Goal: Transaction & Acquisition: Purchase product/service

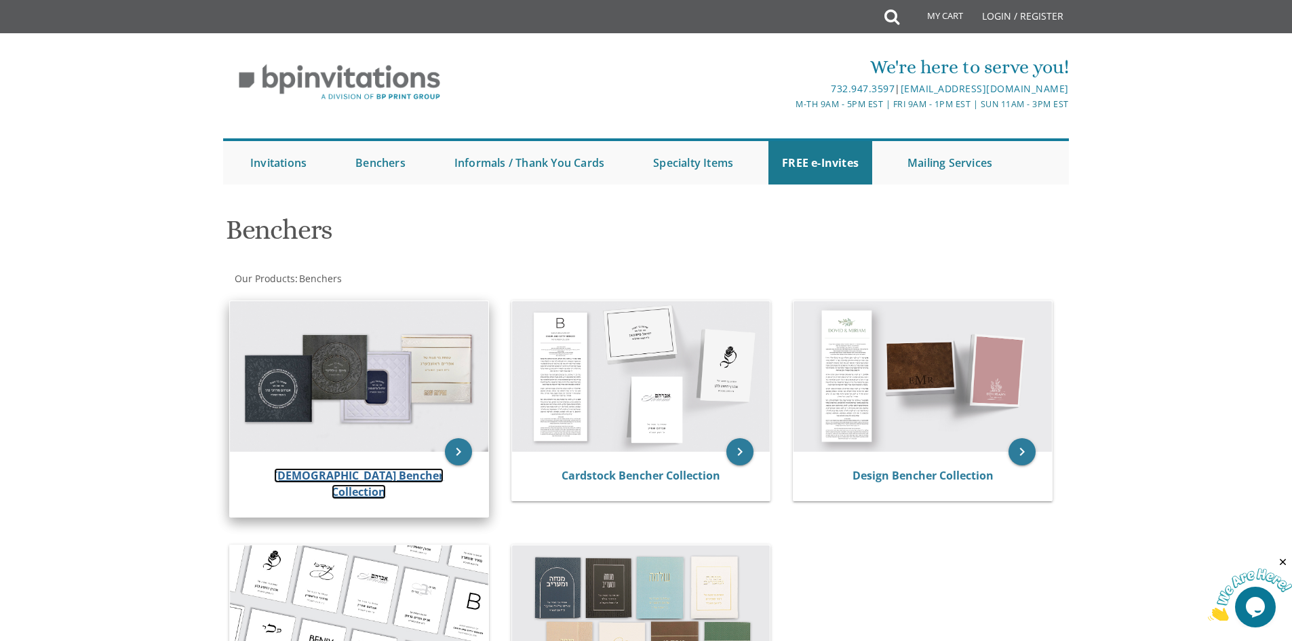
click at [305, 471] on link "[DEMOGRAPHIC_DATA] Bencher Collection" at bounding box center [359, 483] width 170 height 31
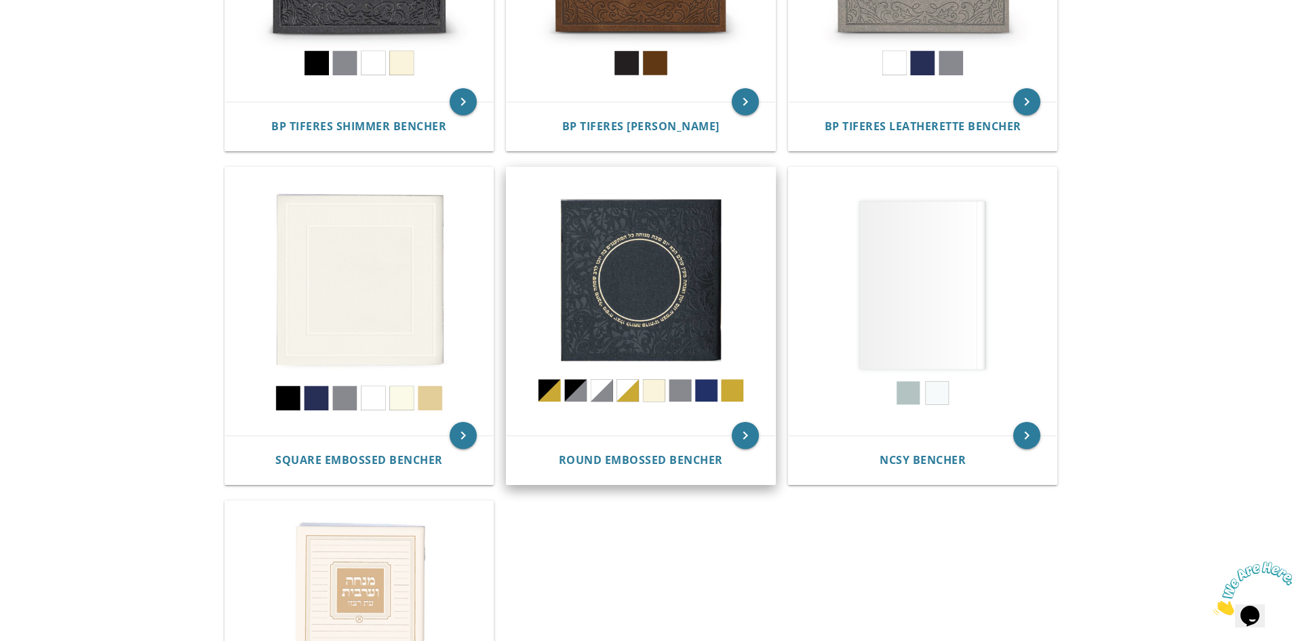
click at [636, 301] on img at bounding box center [641, 302] width 269 height 269
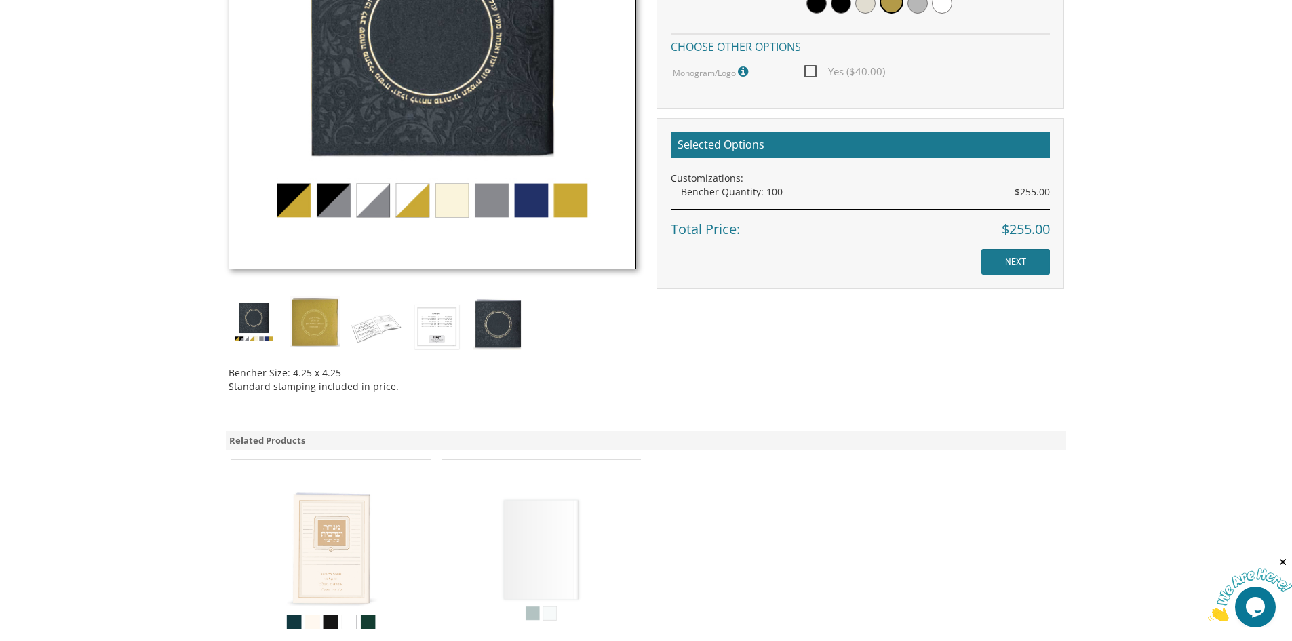
scroll to position [543, 0]
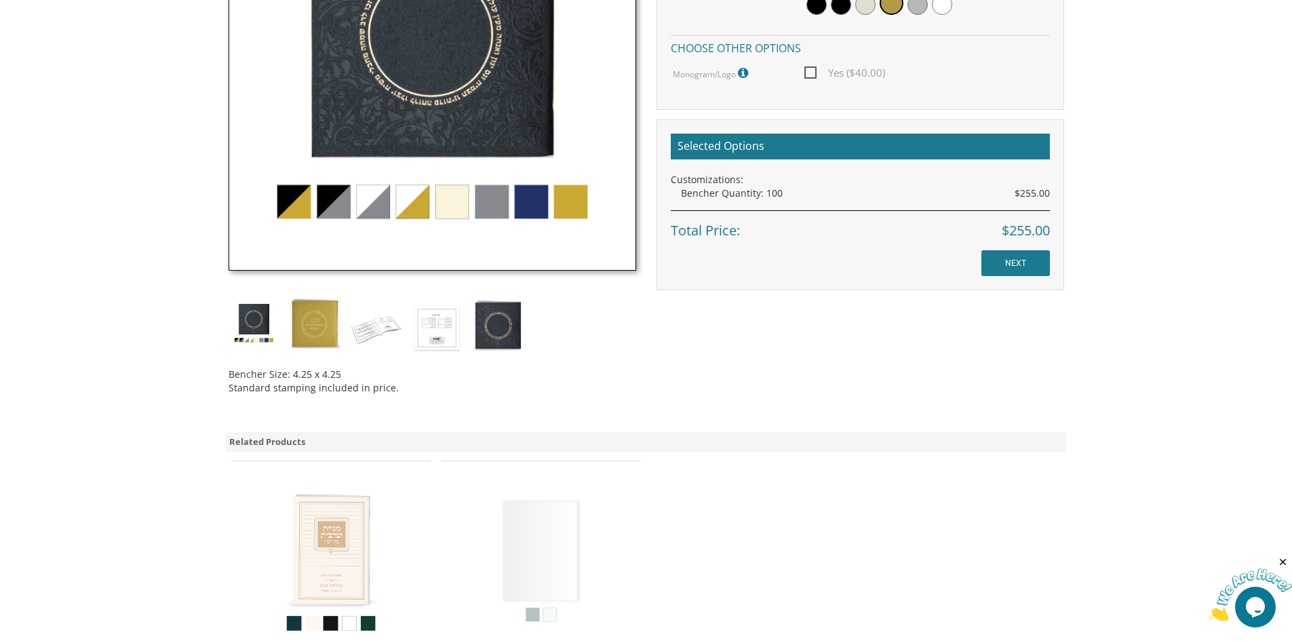
click at [531, 198] on img at bounding box center [433, 67] width 408 height 408
click at [491, 212] on img at bounding box center [433, 67] width 408 height 408
click at [434, 208] on img at bounding box center [433, 67] width 408 height 408
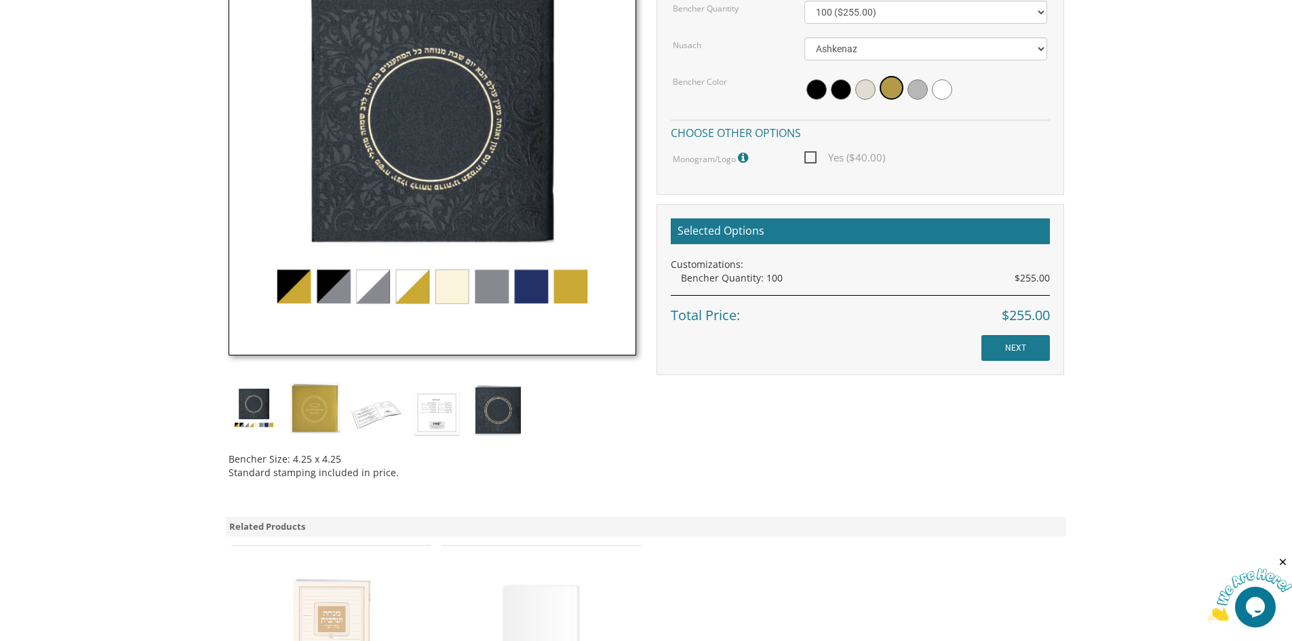
scroll to position [339, 0]
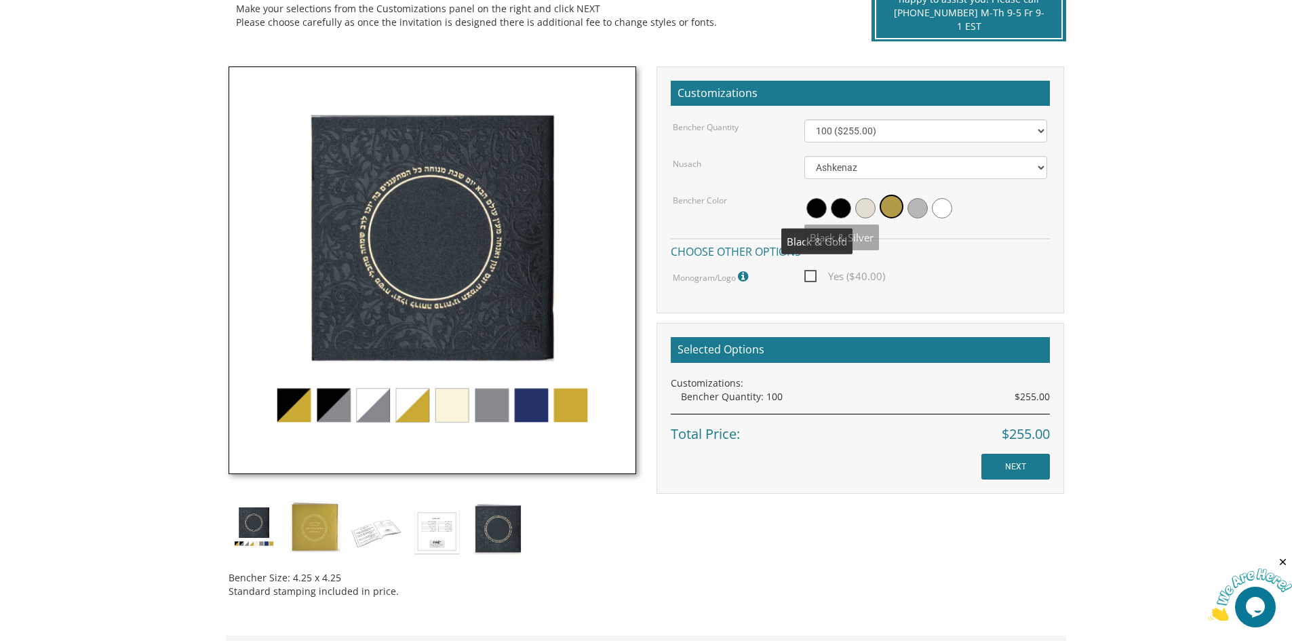
click at [812, 204] on span at bounding box center [817, 208] width 20 height 20
click at [845, 208] on span at bounding box center [844, 208] width 20 height 20
click at [864, 209] on span at bounding box center [869, 208] width 20 height 20
